Goal: Complete application form: Complete application form

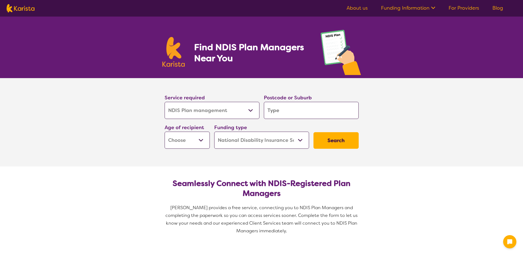
select select "NDIS Plan management"
select select "NDIS"
select select "NDIS Plan management"
select select "NDIS"
click at [280, 111] on input "search" at bounding box center [311, 110] width 95 height 17
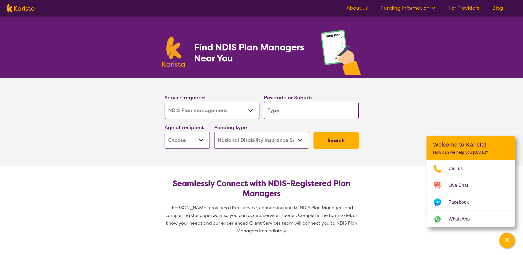
type input "2"
type input "25"
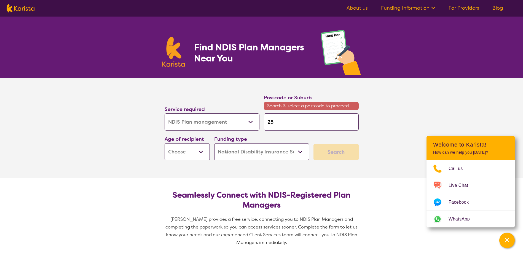
type input "257"
type input "2573"
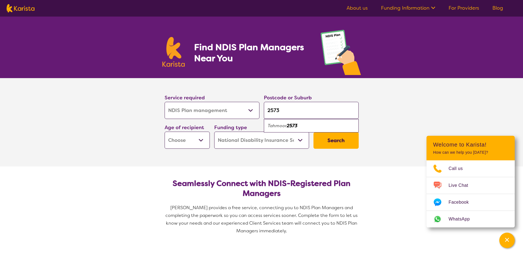
type input "2573"
click at [290, 125] on em "2573" at bounding box center [292, 126] width 11 height 6
click at [201, 141] on select "Early Childhood - 0 to 9 Child - 10 to 11 Adolescent - 12 to 17 Adult - 18 to 6…" at bounding box center [187, 140] width 45 height 17
select select "EC"
click at [165, 132] on select "Early Childhood - 0 to 9 Child - 10 to 11 Adolescent - 12 to 17 Adult - 18 to 6…" at bounding box center [187, 140] width 45 height 17
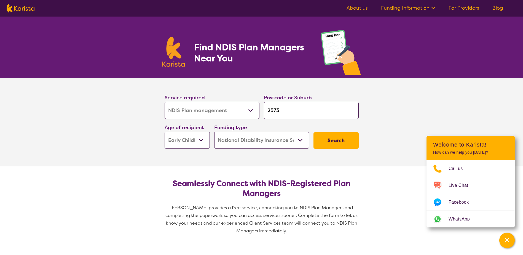
select select "EC"
click at [270, 134] on select "Home Care Package (HCP) National Disability Insurance Scheme (NDIS) I don't know" at bounding box center [261, 140] width 95 height 17
click at [214, 132] on select "Home Care Package (HCP) National Disability Insurance Scheme (NDIS) I don't know" at bounding box center [261, 140] width 95 height 17
click at [330, 141] on button "Search" at bounding box center [336, 140] width 45 height 17
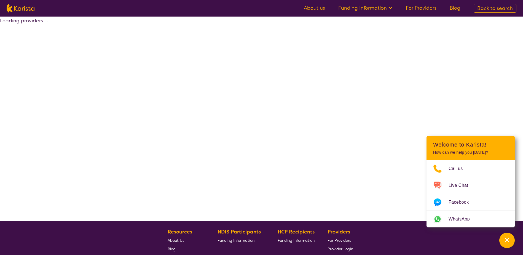
select select "by_score"
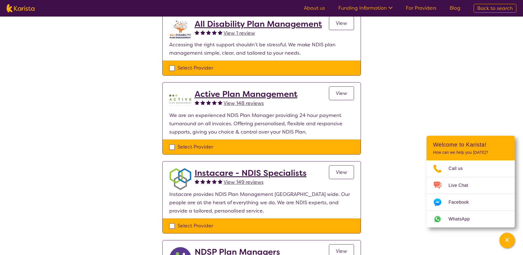
scroll to position [55, 0]
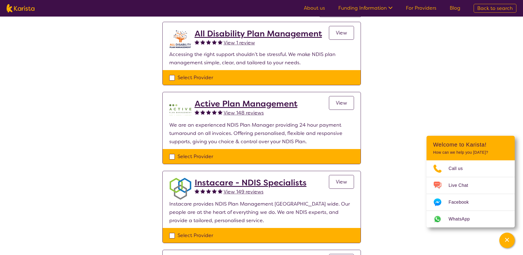
click at [264, 104] on h2 "Active Plan Management" at bounding box center [246, 104] width 103 height 10
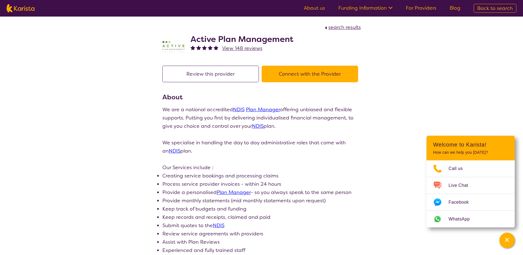
click at [311, 74] on button "Connect with the Provider" at bounding box center [310, 74] width 97 height 17
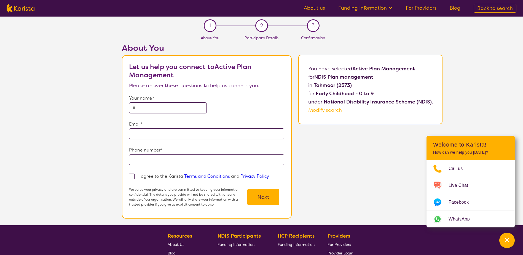
click at [157, 106] on input "text" at bounding box center [168, 107] width 78 height 11
type input "**********"
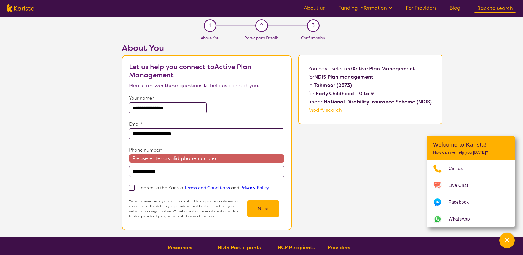
drag, startPoint x: 140, startPoint y: 171, endPoint x: 131, endPoint y: 170, distance: 8.6
click at [131, 170] on input "**********" at bounding box center [206, 171] width 155 height 11
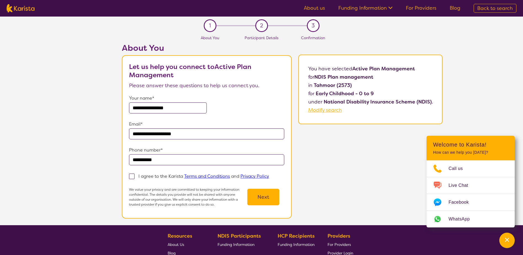
type input "**********"
drag, startPoint x: 189, startPoint y: 108, endPoint x: 133, endPoint y: 105, distance: 55.8
click at [133, 105] on input "**********" at bounding box center [168, 107] width 78 height 11
type input "**********"
click at [249, 103] on div "**********" at bounding box center [206, 103] width 155 height 19
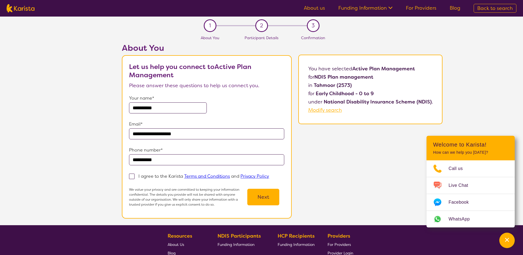
click at [132, 177] on span at bounding box center [132, 176] width 6 height 6
click at [269, 177] on input "I agree to the Karista Terms and Conditions and Privacy Policy" at bounding box center [271, 176] width 4 height 4
checkbox input "true"
click at [262, 197] on button "Next" at bounding box center [263, 197] width 32 height 17
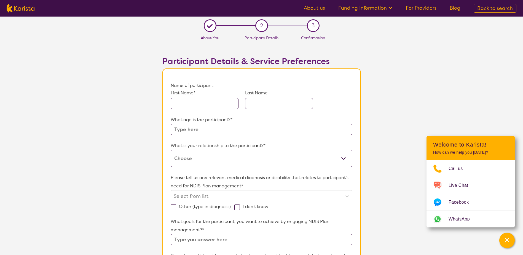
click at [221, 103] on input "text" at bounding box center [205, 103] width 68 height 11
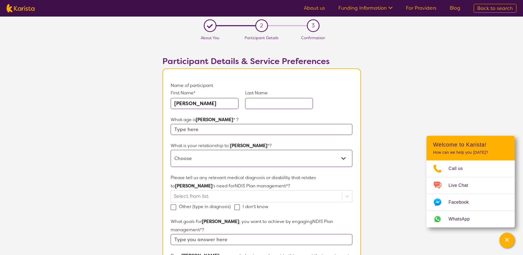
type input "[PERSON_NAME]"
type input "t"
type input "[PERSON_NAME]"
click at [249, 129] on input "text" at bounding box center [261, 129] width 181 height 11
type input "4"
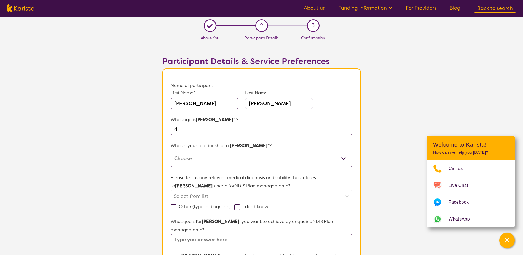
click at [229, 159] on select "This request is for myself I am their parent I am their child I am their spouse…" at bounding box center [261, 158] width 181 height 17
select select "I am their parent"
click at [171, 150] on select "This request is for myself I am their parent I am their child I am their spouse…" at bounding box center [261, 158] width 181 height 17
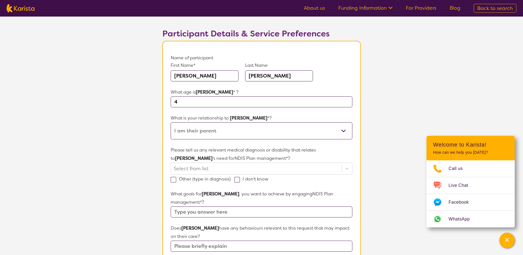
click at [201, 168] on div "Select from list" at bounding box center [256, 169] width 171 height 12
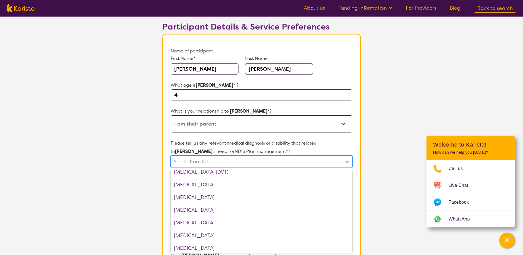
scroll to position [276, 0]
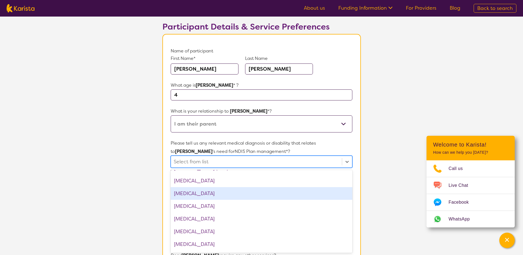
click at [237, 194] on div "[MEDICAL_DATA]" at bounding box center [261, 193] width 181 height 13
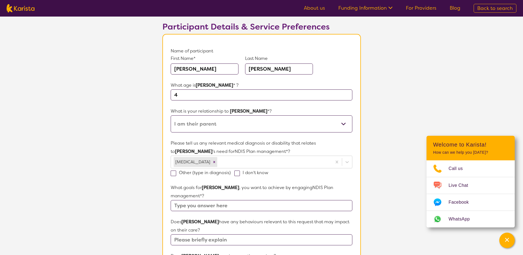
click at [129, 167] on section "L About You 2 Participant Details 3 Confirmation Participant Details & Service …" at bounding box center [261, 229] width 523 height 495
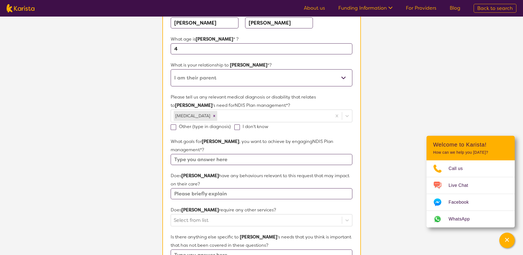
scroll to position [117, 0]
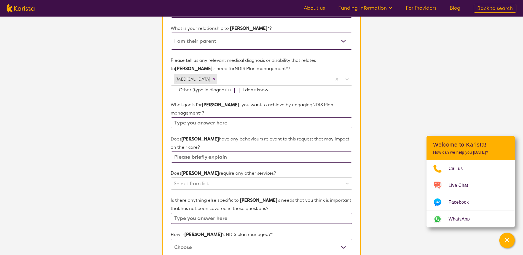
click at [211, 117] on input "text" at bounding box center [261, 122] width 181 height 11
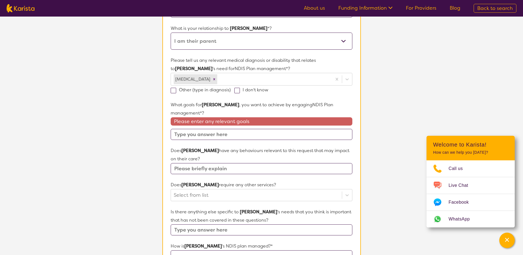
click at [205, 147] on div "Does [PERSON_NAME] have any behaviours relevant to this request that may impact…" at bounding box center [261, 160] width 181 height 28
click at [233, 129] on input "text" at bounding box center [261, 134] width 181 height 11
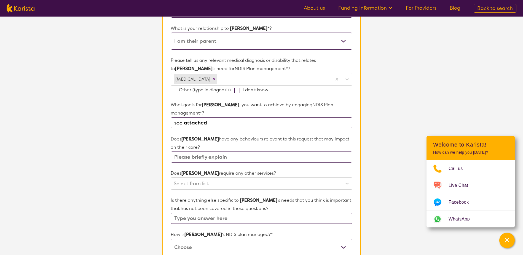
drag, startPoint x: 215, startPoint y: 115, endPoint x: 170, endPoint y: 122, distance: 45.5
click at [170, 122] on section "Name of participant First Name* [PERSON_NAME] Last Name [PERSON_NAME] What age …" at bounding box center [261, 162] width 199 height 423
type input "see attached"
click at [197, 151] on input "text" at bounding box center [261, 156] width 181 height 11
paste input "see attached"
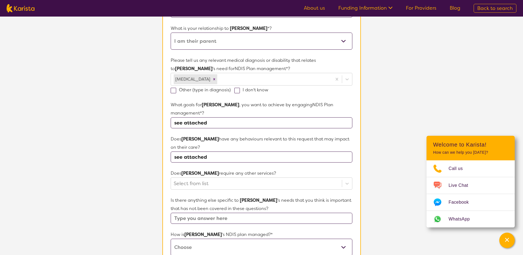
type input "see attached"
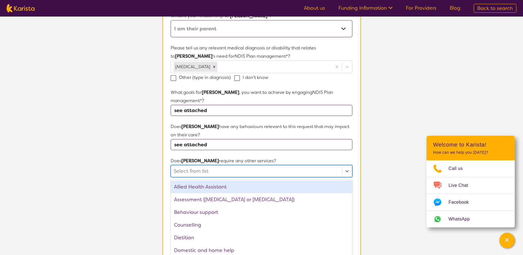
click at [197, 175] on div "option Allied Health Assistant focused, 1 of 21. 21 results available. Use Up a…" at bounding box center [261, 171] width 181 height 12
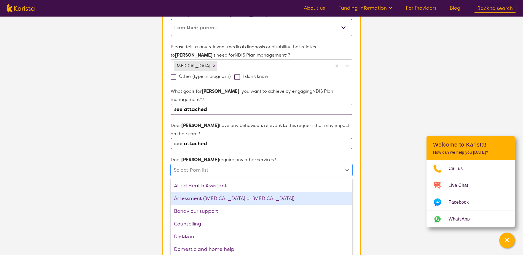
click at [273, 192] on div "Assessment ([MEDICAL_DATA] or [MEDICAL_DATA])" at bounding box center [261, 198] width 181 height 13
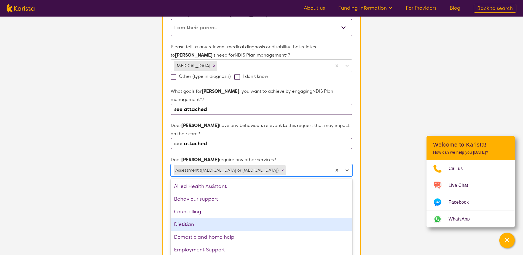
scroll to position [28, 0]
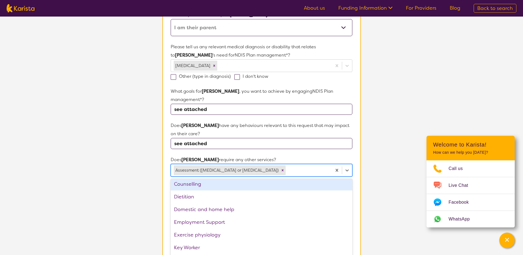
click at [282, 169] on icon "Remove Assessment (ADHD or Autism)" at bounding box center [283, 170] width 2 height 2
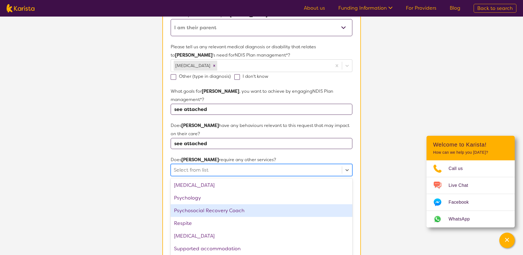
scroll to position [186, 0]
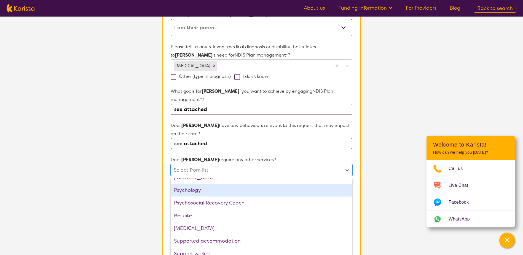
click at [381, 156] on section "L About You 2 Participant Details 3 Confirmation Participant Details & Service …" at bounding box center [261, 133] width 523 height 495
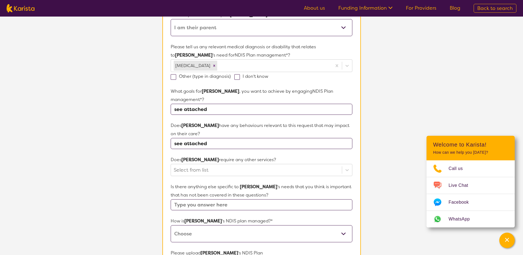
scroll to position [158, 0]
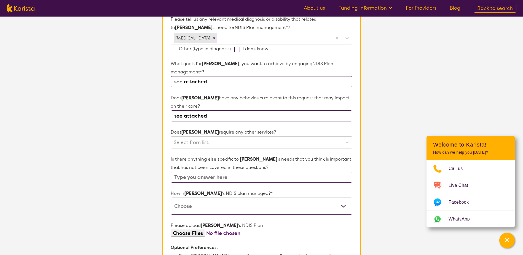
click at [205, 172] on input "text" at bounding box center [261, 177] width 181 height 11
click at [205, 197] on select "Self-managed NDIS plan Managed by a registered plan management provider (not th…" at bounding box center [261, 205] width 181 height 17
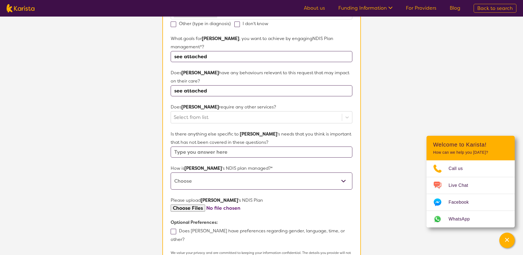
scroll to position [213, 0]
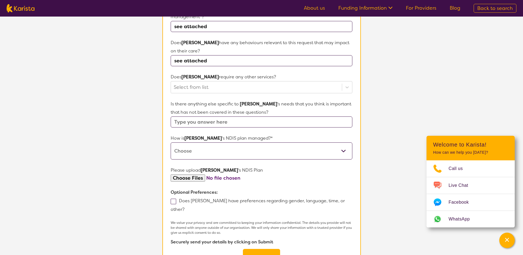
click at [197, 142] on select "Self-managed NDIS plan Managed by a registered plan management provider (not th…" at bounding box center [261, 150] width 181 height 17
select select "Plan Managed"
click at [171, 142] on select "Self-managed NDIS plan Managed by a registered plan management provider (not th…" at bounding box center [261, 150] width 181 height 17
click at [190, 174] on input "file" at bounding box center [261, 177] width 181 height 7
type input "C:\fakepath\[PERSON_NAME] Plan.pdf"
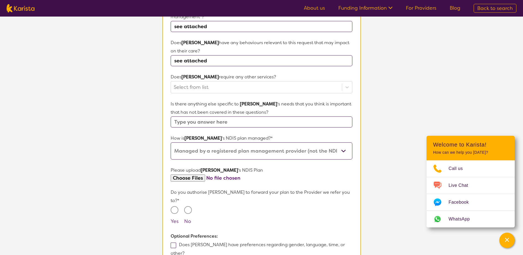
click at [173, 206] on input "Yes" at bounding box center [175, 210] width 8 height 8
radio input "true"
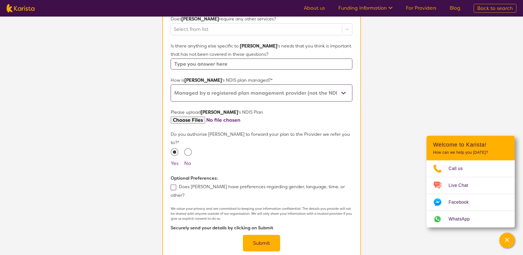
scroll to position [296, 0]
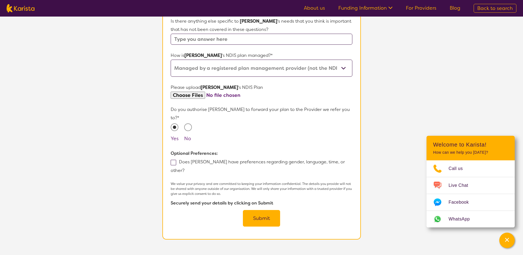
click at [268, 210] on button "Submit" at bounding box center [261, 218] width 37 height 17
